Goal: Information Seeking & Learning: Find contact information

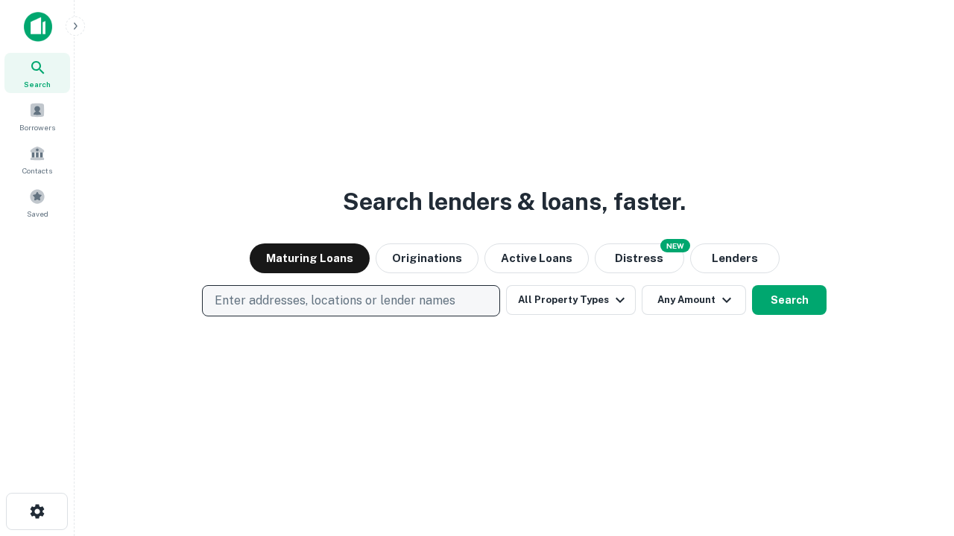
click at [350, 301] on p "Enter addresses, locations or lender names" at bounding box center [335, 301] width 241 height 18
type input "**********"
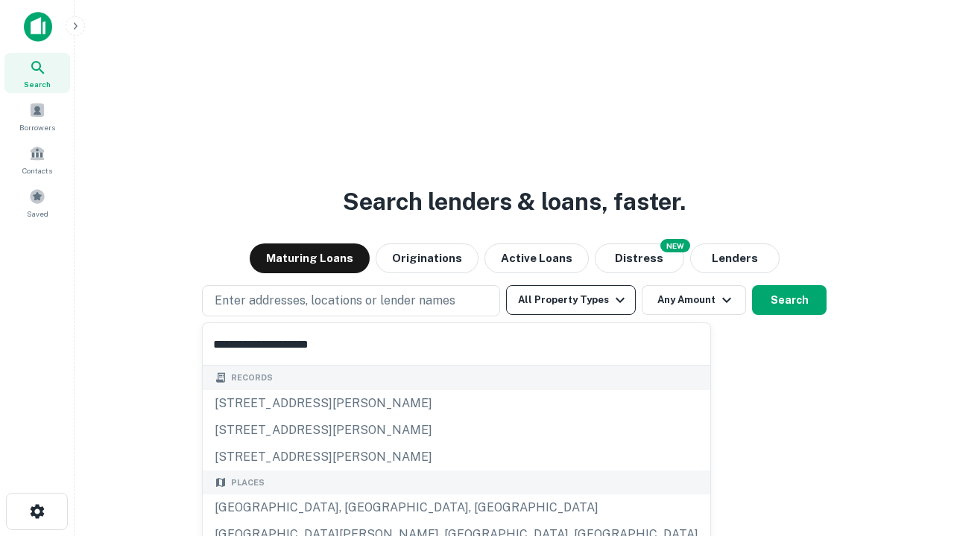
click at [356, 508] on div "[GEOGRAPHIC_DATA], [GEOGRAPHIC_DATA], [GEOGRAPHIC_DATA]" at bounding box center [456, 508] width 507 height 27
click at [571, 300] on button "All Property Types" at bounding box center [571, 300] width 130 height 30
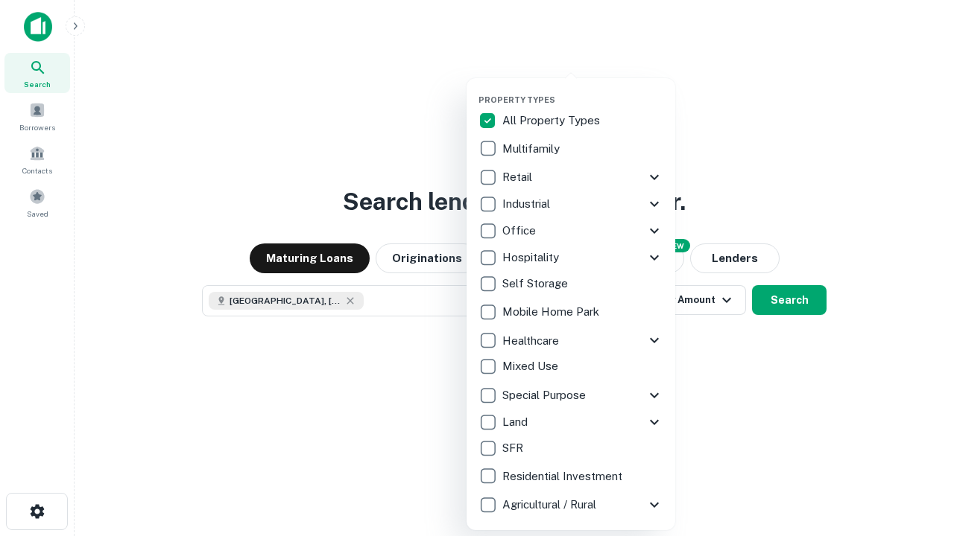
click at [583, 90] on button "button" at bounding box center [582, 90] width 209 height 1
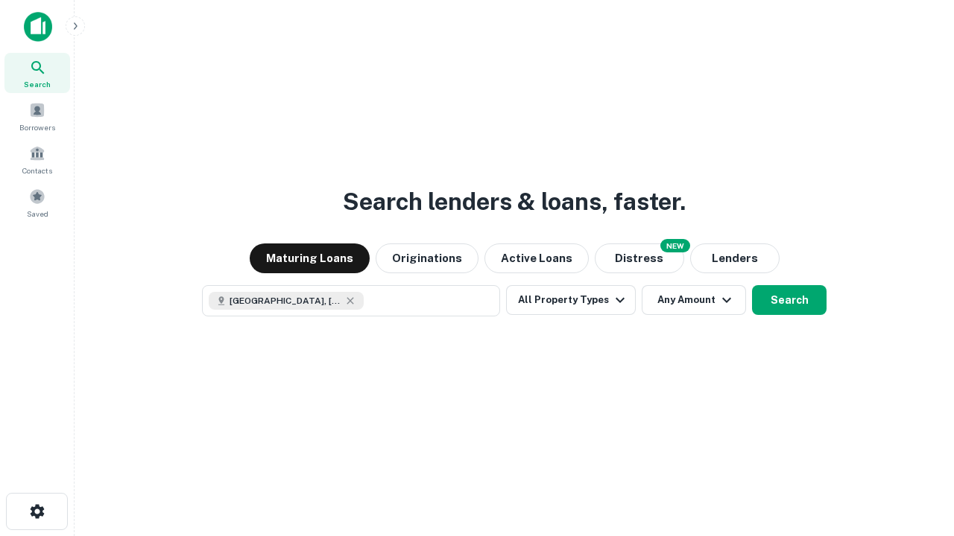
scroll to position [24, 0]
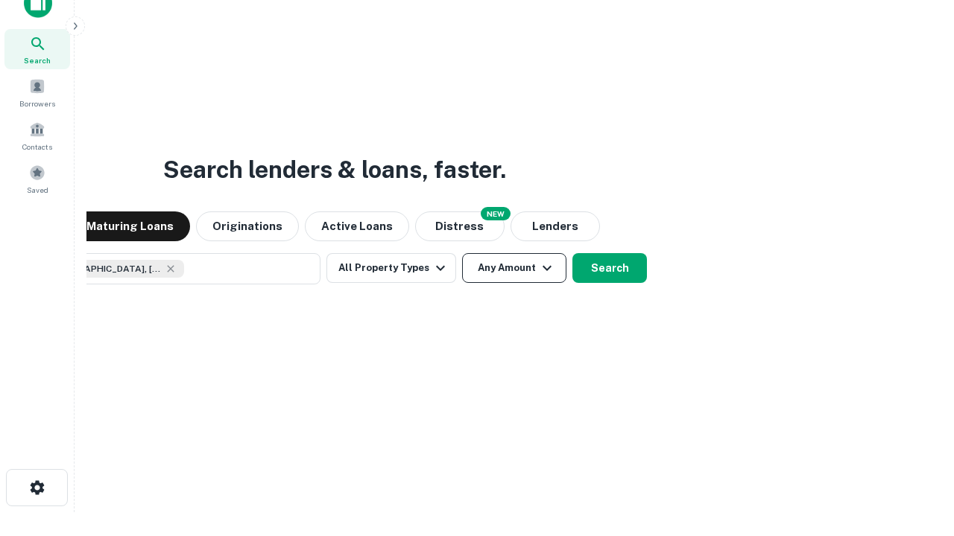
click at [462, 253] on button "Any Amount" at bounding box center [514, 268] width 104 height 30
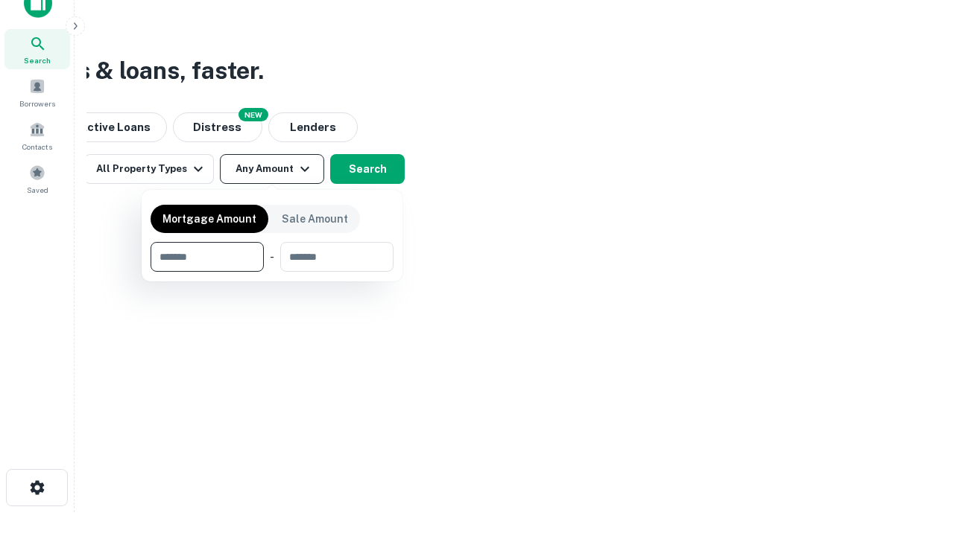
type input "*******"
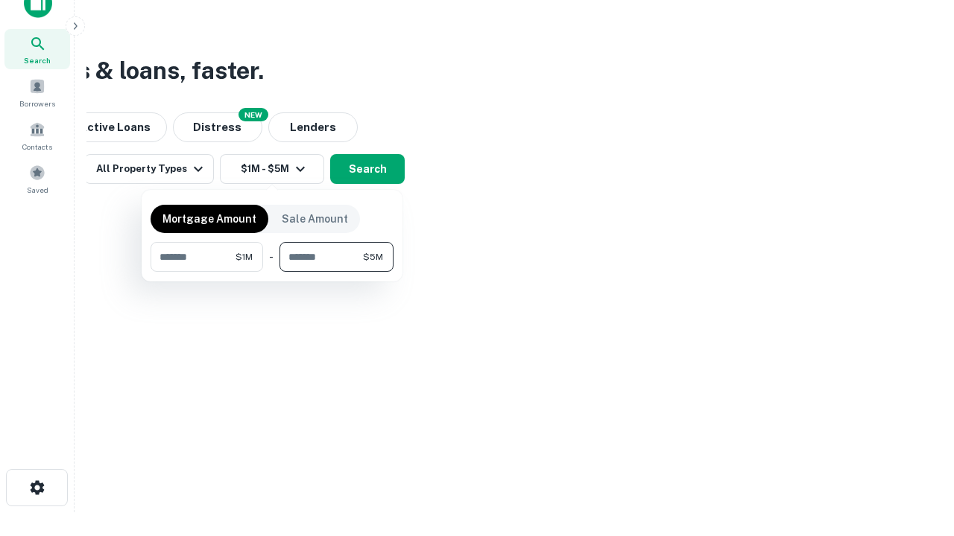
type input "*******"
click at [272, 272] on button "button" at bounding box center [272, 272] width 243 height 1
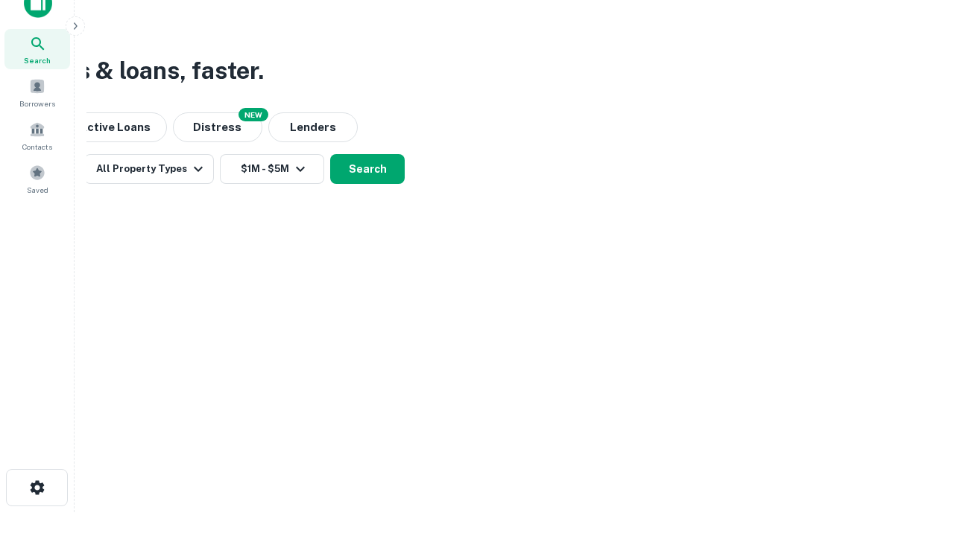
scroll to position [8, 275]
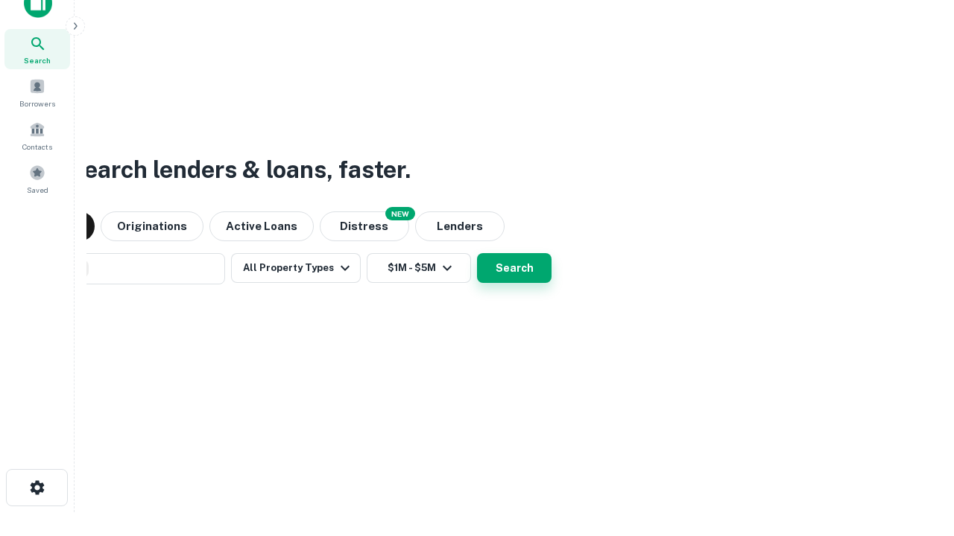
click at [514, 268] on button "Search" at bounding box center [514, 268] width 75 height 30
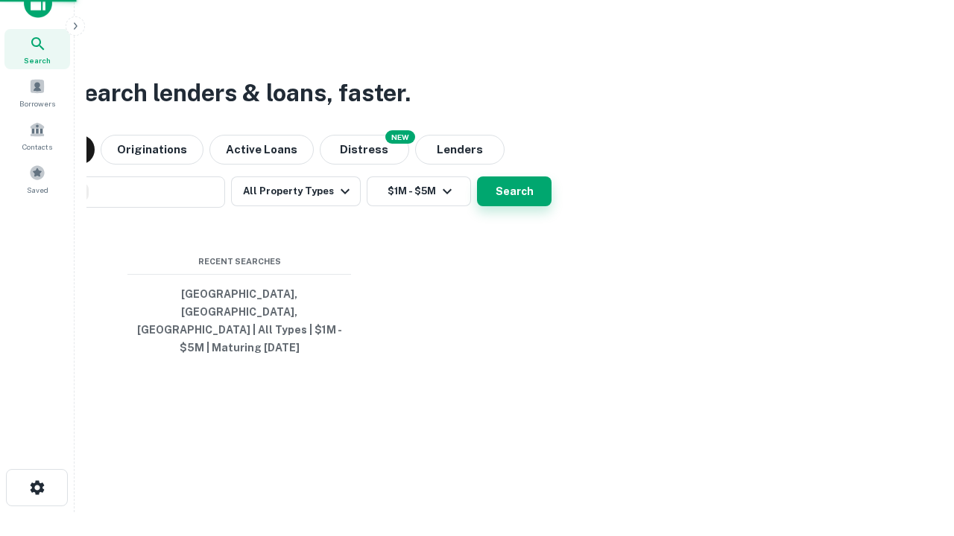
scroll to position [0, 275]
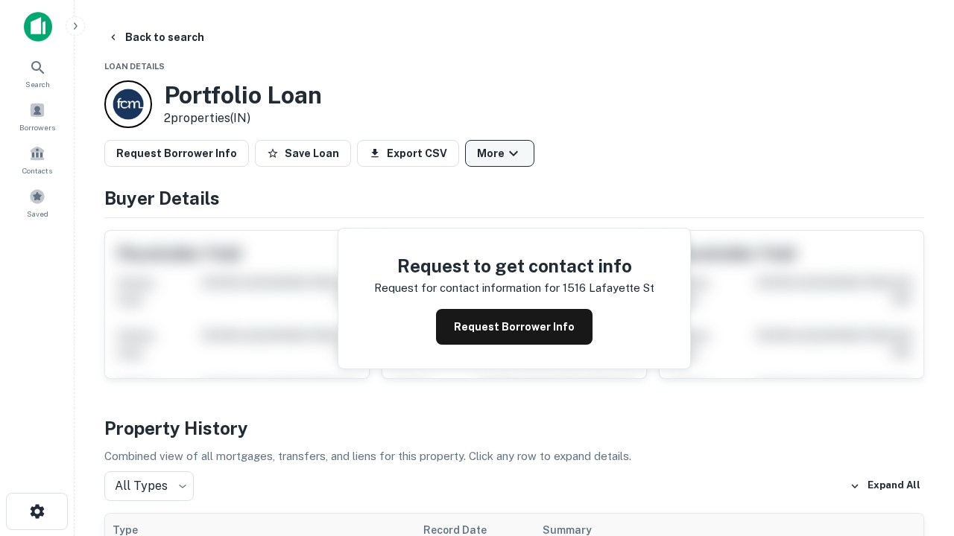
click at [499, 153] on button "More" at bounding box center [499, 153] width 69 height 27
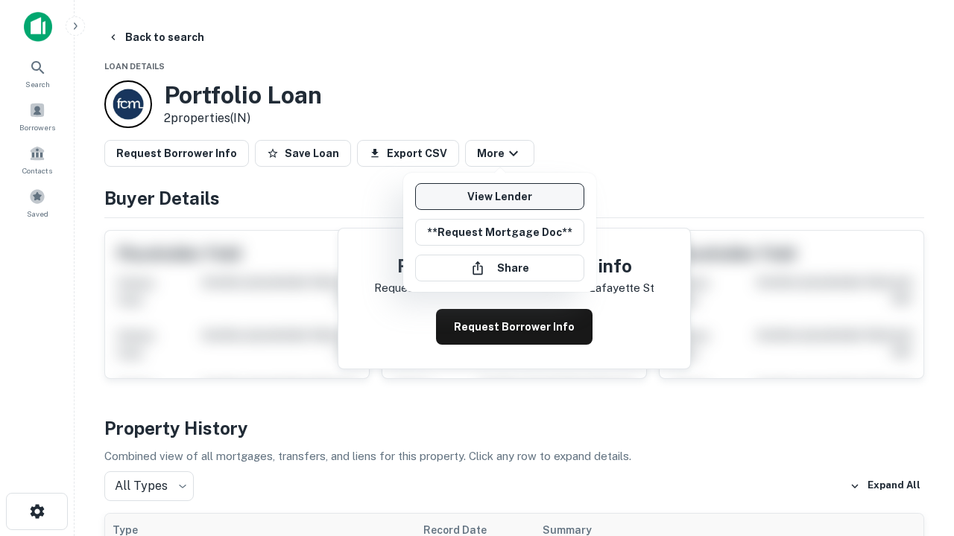
click at [499, 197] on link "View Lender" at bounding box center [499, 196] width 169 height 27
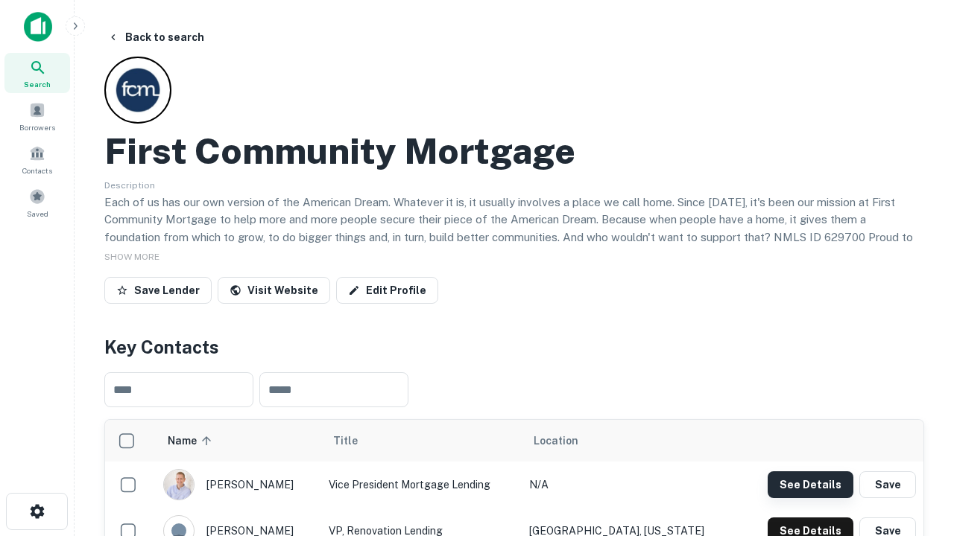
click at [810, 484] on button "See Details" at bounding box center [810, 485] width 86 height 27
